Goal: Find specific page/section: Find specific page/section

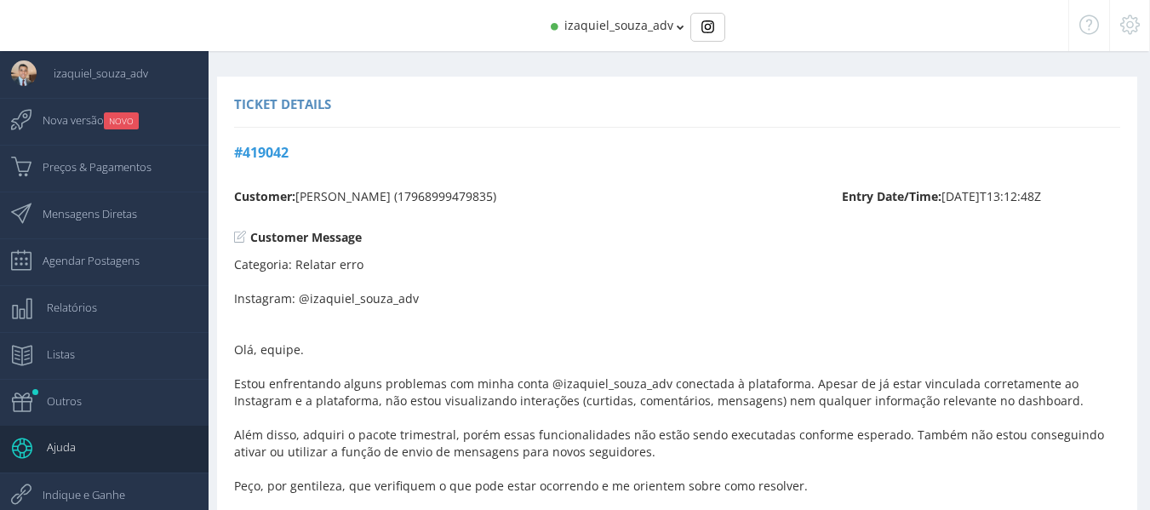
click at [61, 69] on span "izaquiel_souza_adv" at bounding box center [93, 73] width 112 height 43
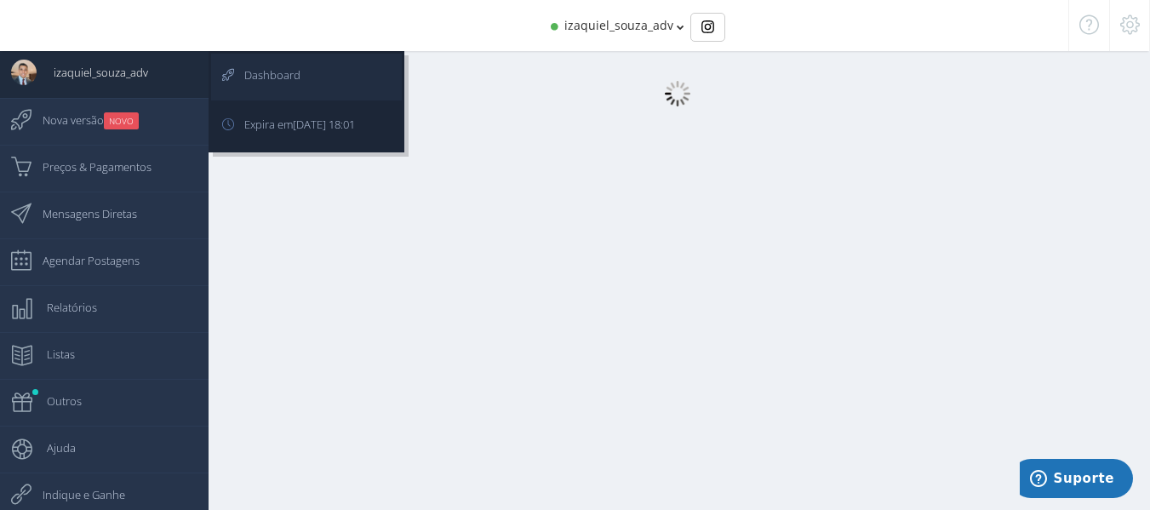
click at [259, 58] on span "Dashboard" at bounding box center [263, 75] width 73 height 43
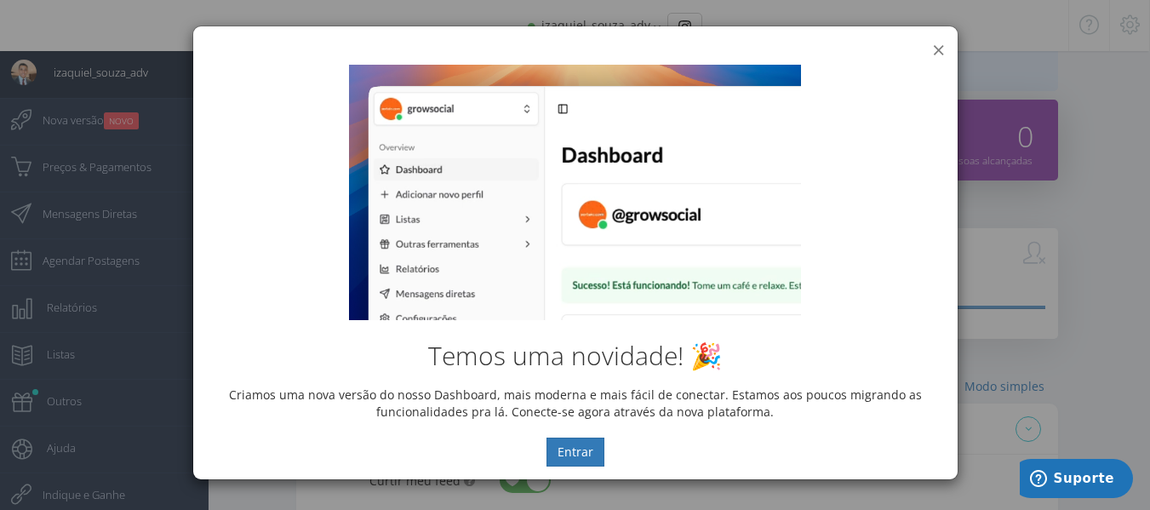
click at [935, 47] on button "×" at bounding box center [938, 49] width 13 height 23
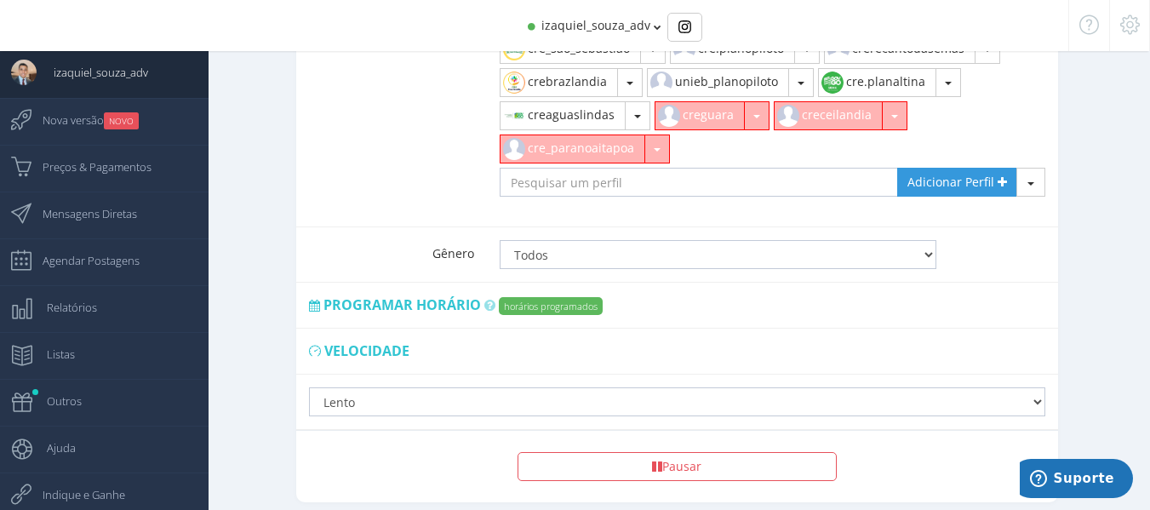
scroll to position [1406, 0]
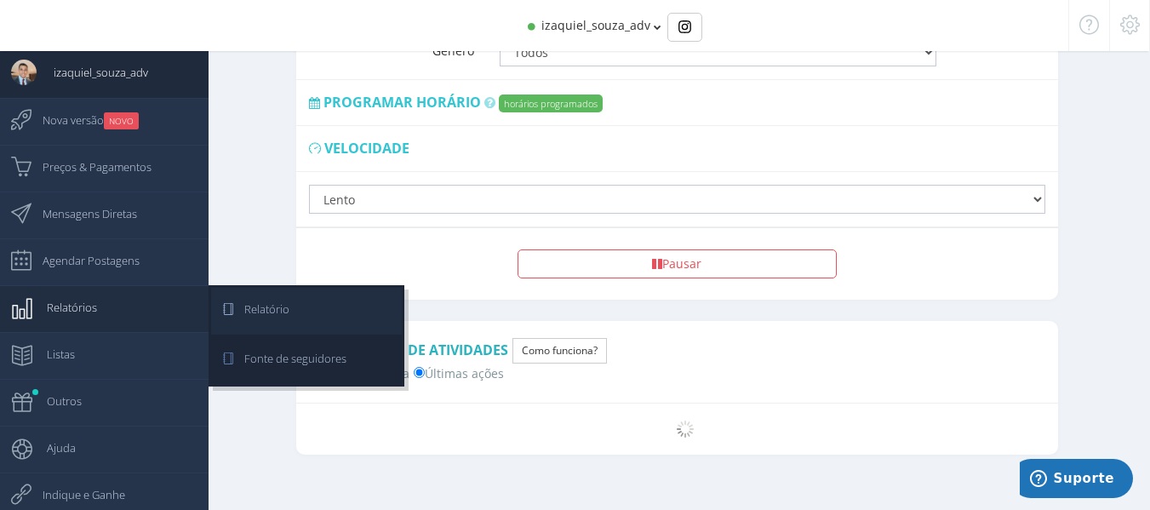
click at [237, 306] on span "Relatório" at bounding box center [258, 309] width 62 height 43
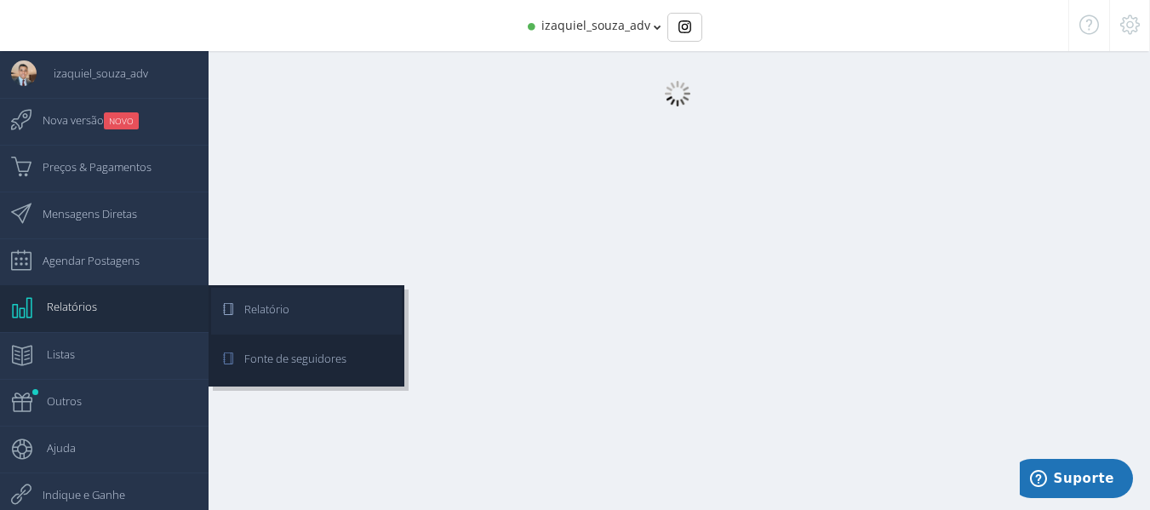
scroll to position [17, 0]
